Goal: Information Seeking & Learning: Learn about a topic

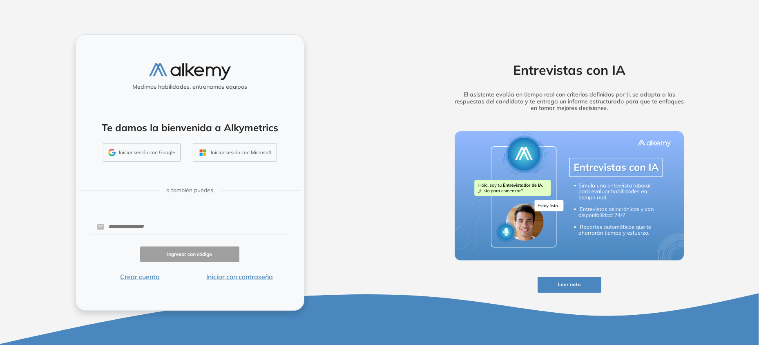
click at [115, 152] on img "button" at bounding box center [111, 152] width 7 height 7
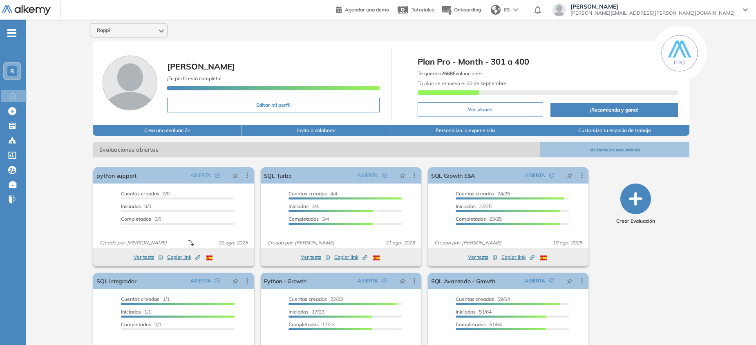
scroll to position [36, 0]
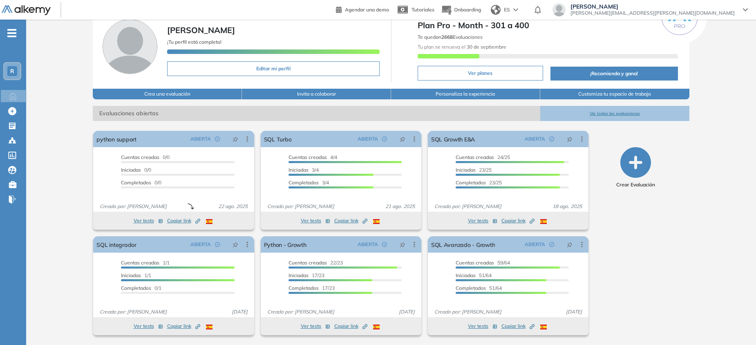
click at [628, 115] on button "Ver todas las evaluaciones" at bounding box center [614, 113] width 149 height 15
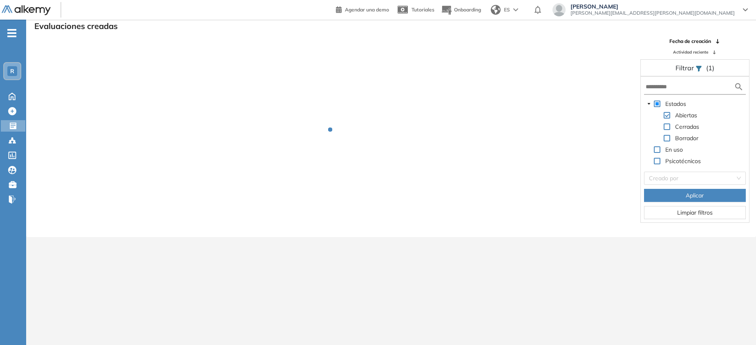
scroll to position [20, 0]
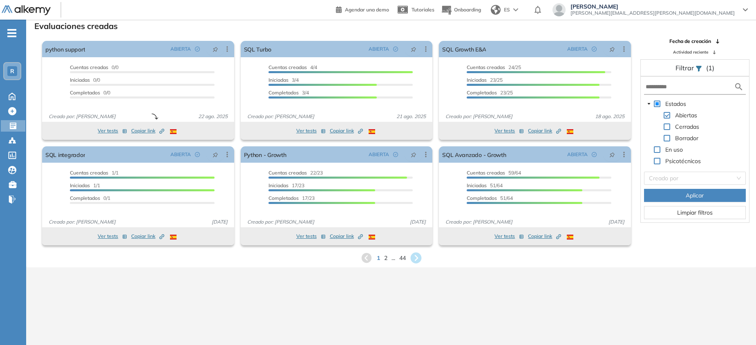
click at [416, 256] on icon at bounding box center [415, 257] width 13 height 13
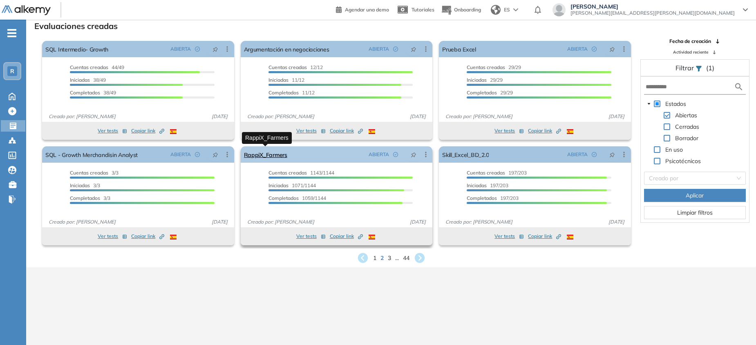
click at [273, 157] on link "RappiX_Farmers" at bounding box center [265, 154] width 43 height 16
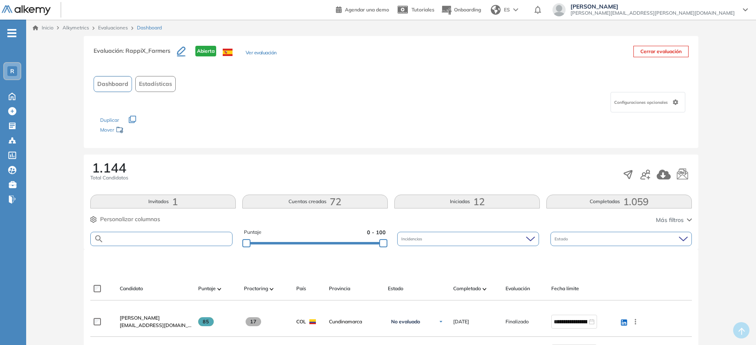
click at [124, 240] on input "text" at bounding box center [168, 239] width 128 height 6
type input "**********"
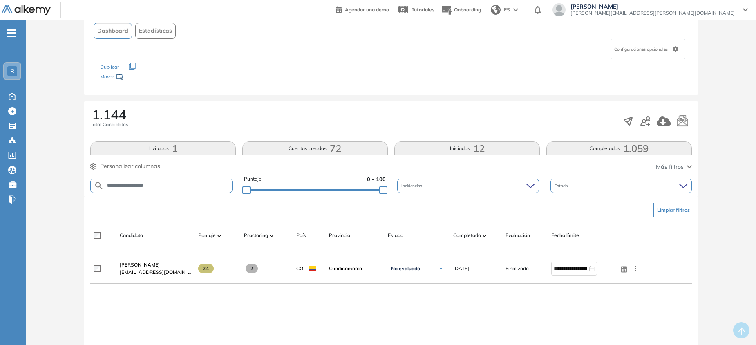
scroll to position [54, 0]
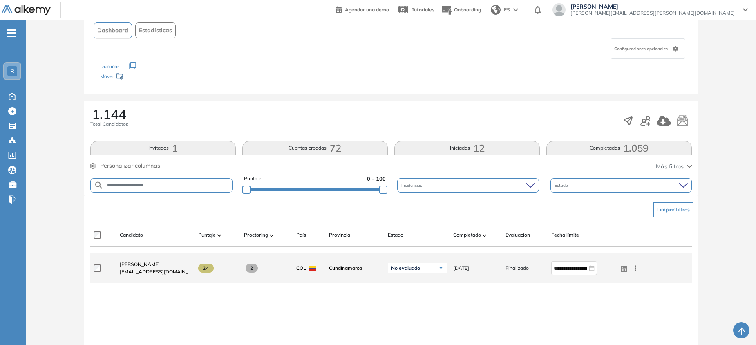
click at [160, 264] on span "Oscar Andres Casas" at bounding box center [140, 264] width 40 height 6
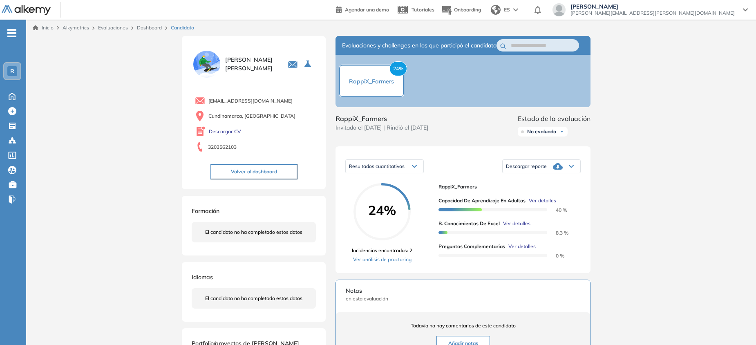
click at [510, 227] on span "Ver detalles" at bounding box center [516, 223] width 27 height 7
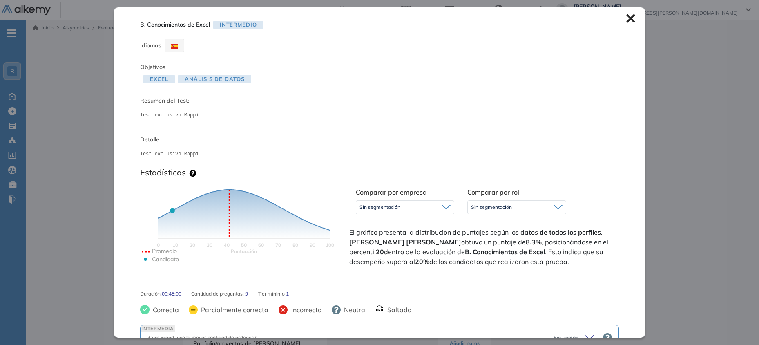
click at [629, 12] on div "B. Conocimientos de Excel Intermedio Idiomas Objetivos Excel Análisis de datos …" at bounding box center [380, 172] width 532 height 330
click at [627, 19] on icon at bounding box center [631, 18] width 9 height 9
